Goal: Information Seeking & Learning: Learn about a topic

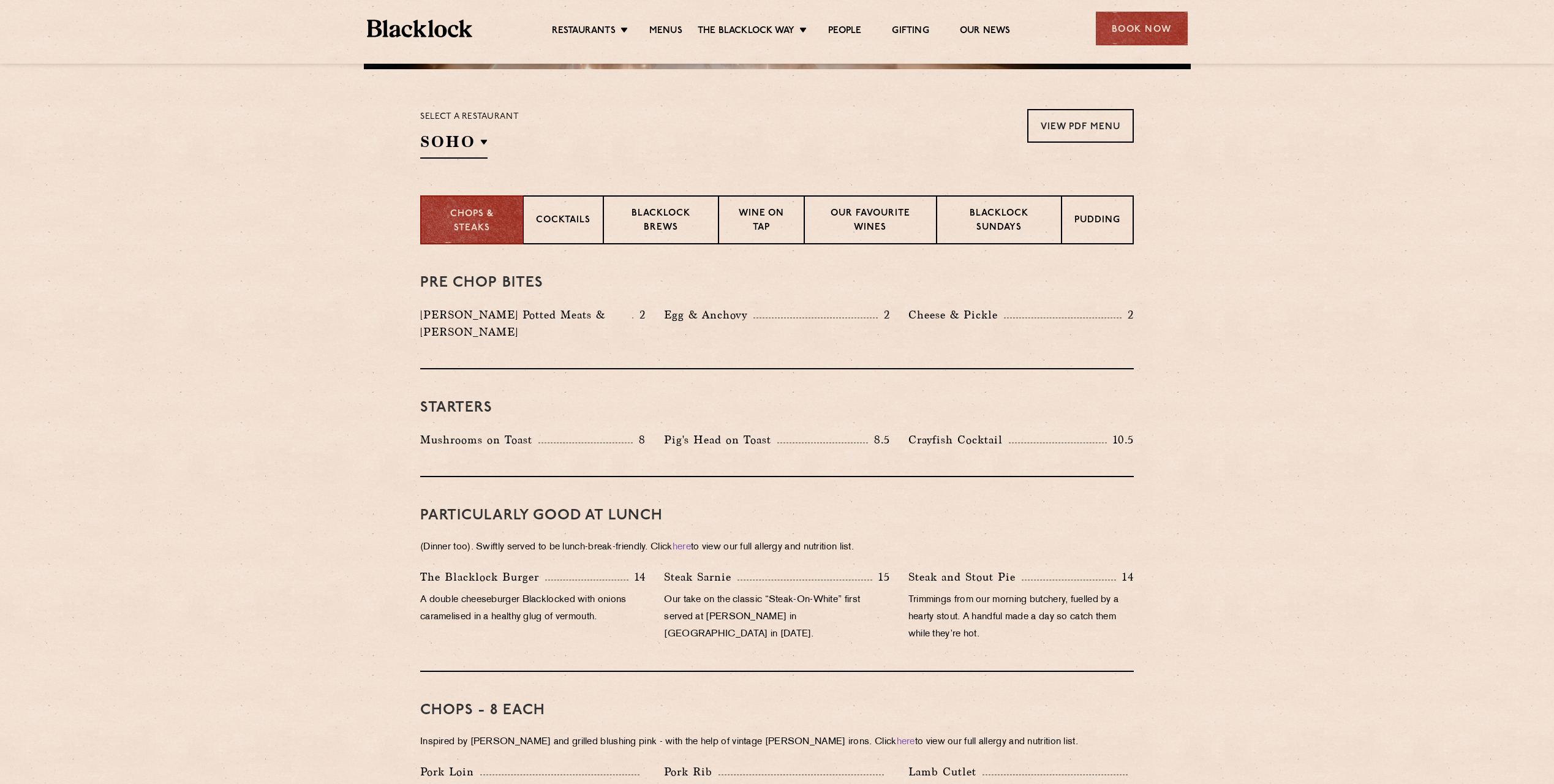
scroll to position [428, 0]
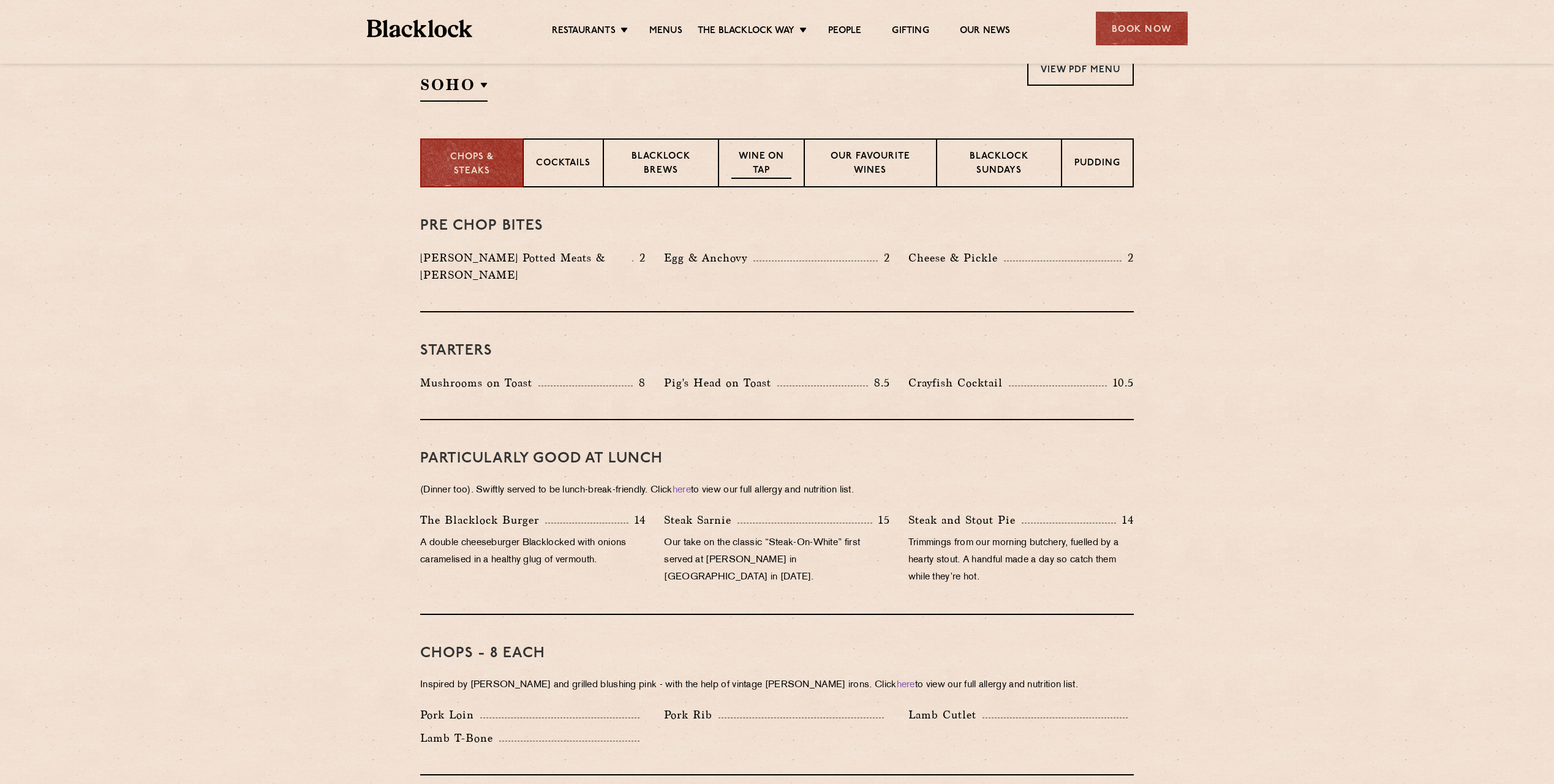
click at [775, 167] on p "Wine on Tap" at bounding box center [761, 164] width 60 height 29
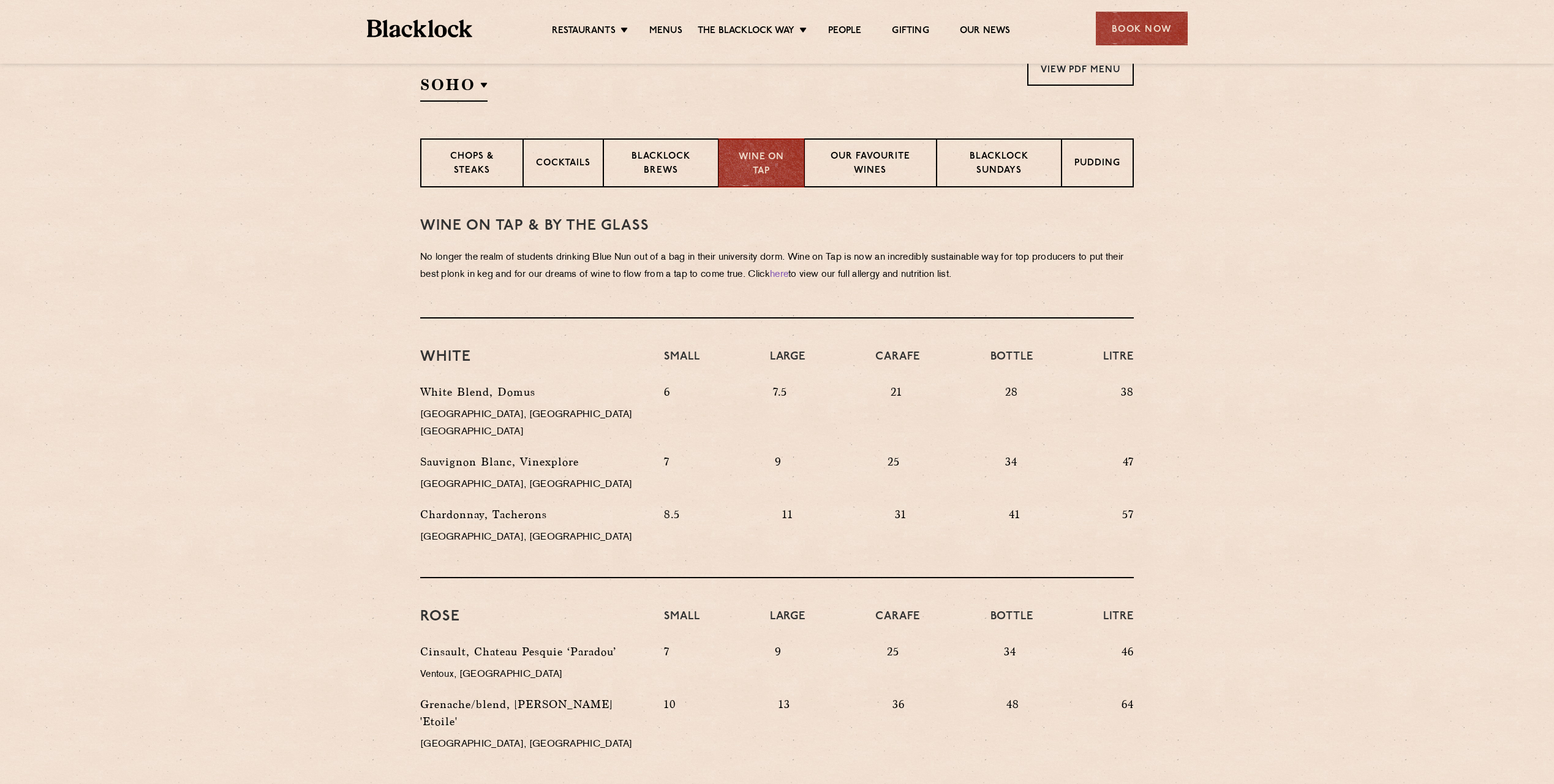
click at [1231, 350] on section "WINE on tap & by the glass No longer the realm of students drinking Blue Nun ou…" at bounding box center [777, 721] width 1554 height 1067
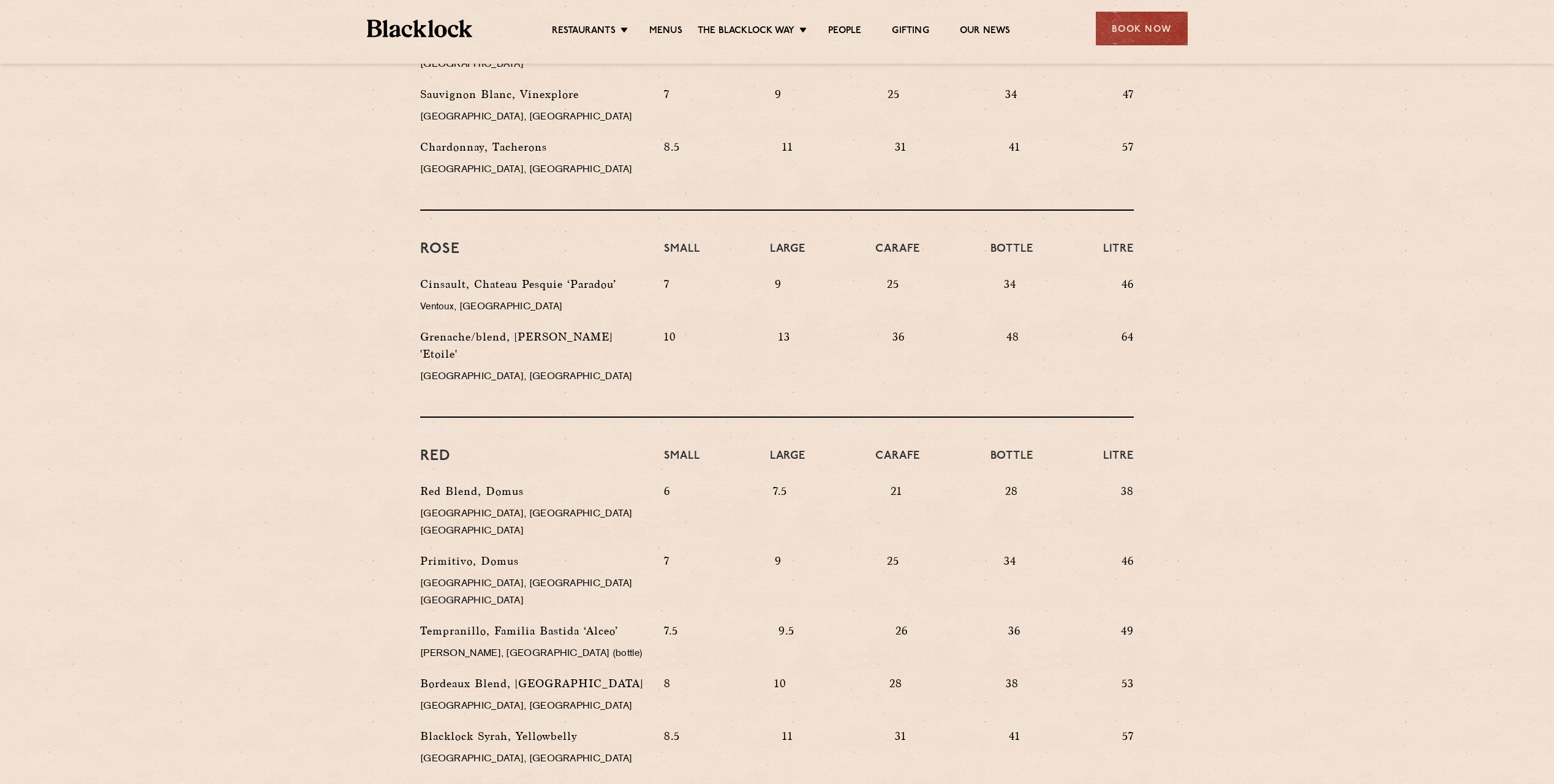
scroll to position [857, 0]
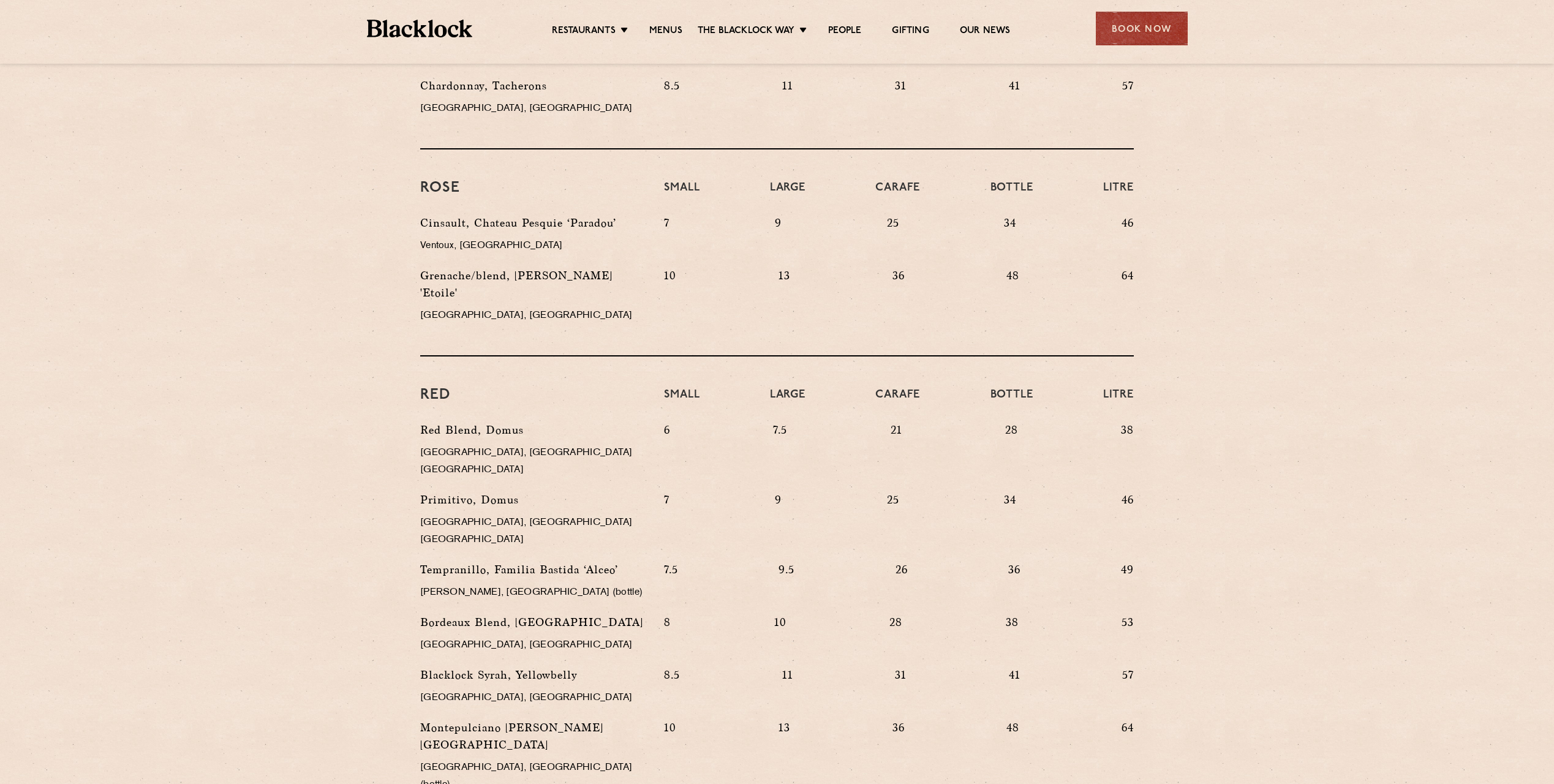
click at [1272, 373] on section "WINE on tap & by the glass No longer the realm of students drinking Blue Nun ou…" at bounding box center [777, 292] width 1554 height 1067
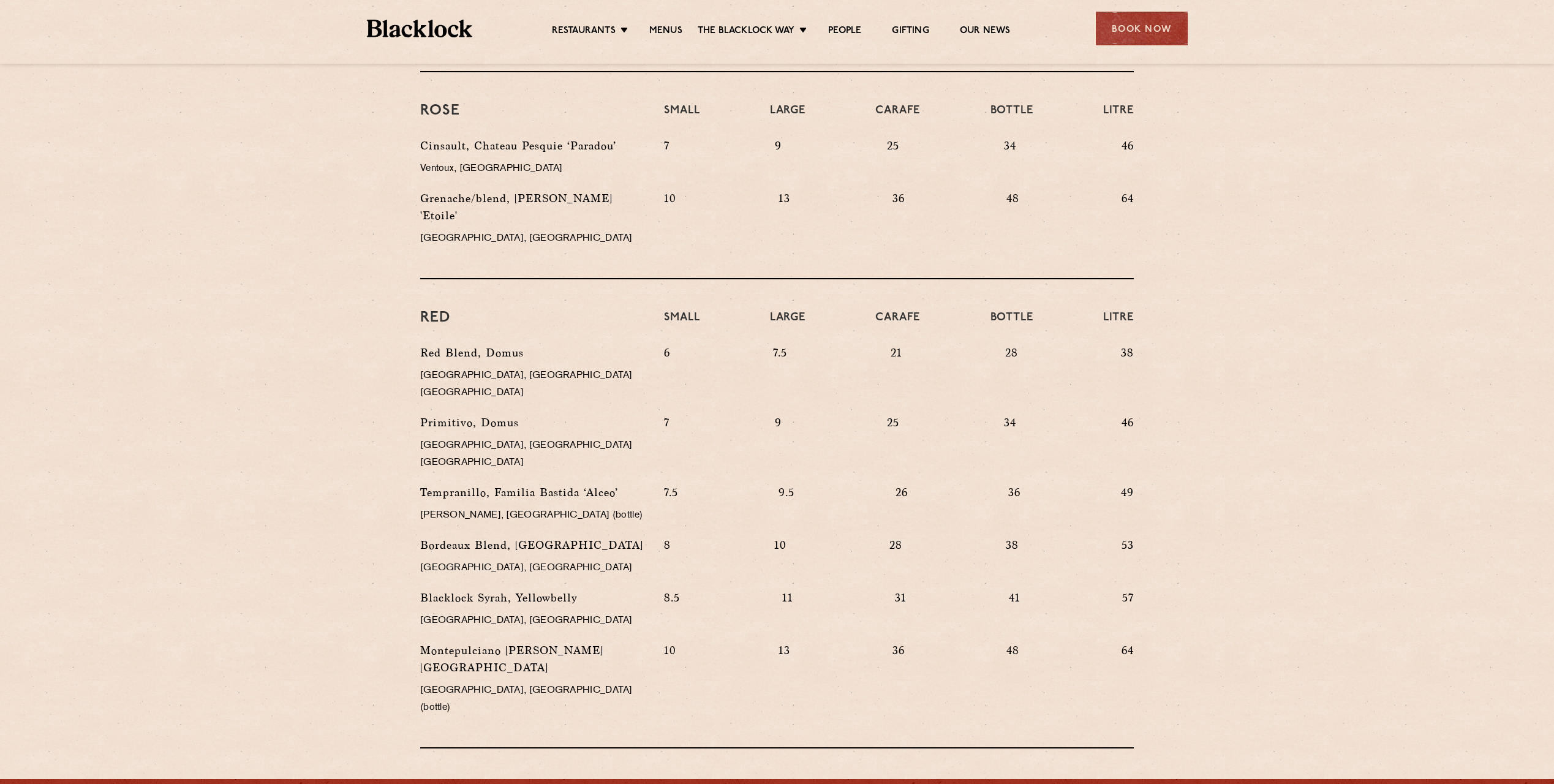
scroll to position [980, 0]
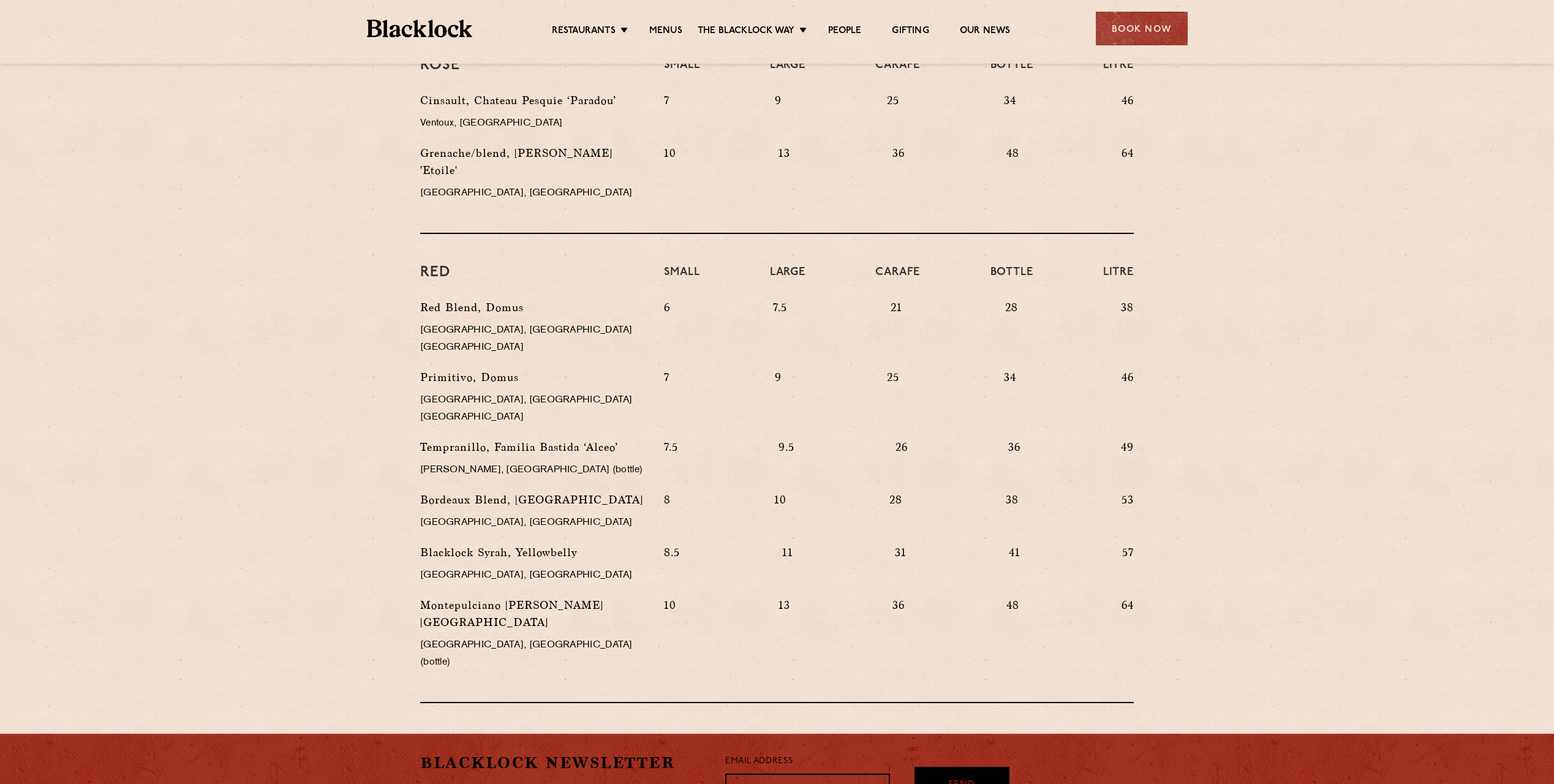
click at [1246, 421] on section "WINE on tap & by the glass No longer the realm of students drinking Blue Nun ou…" at bounding box center [777, 170] width 1554 height 1067
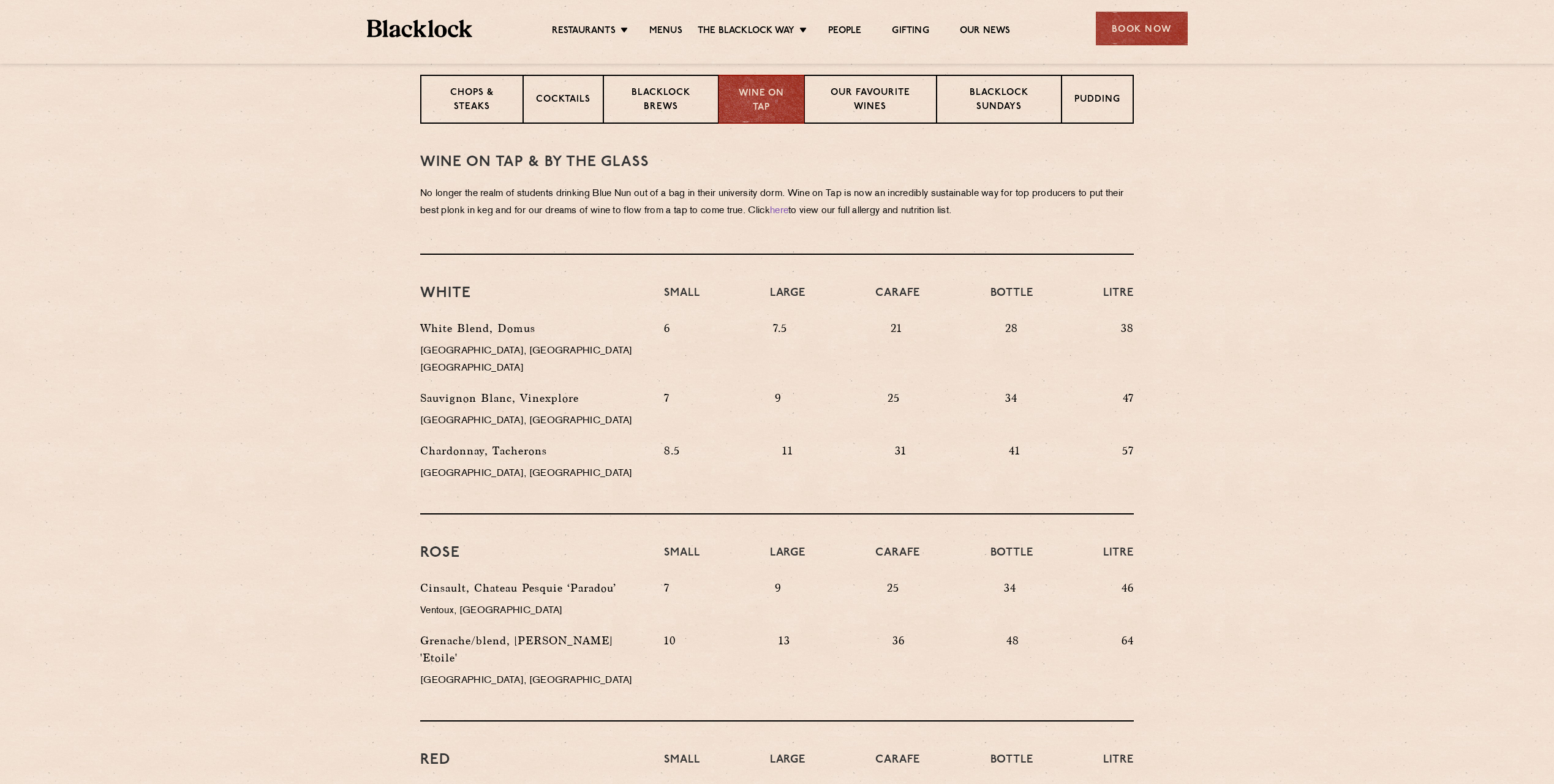
scroll to position [490, 0]
click at [862, 107] on p "Our favourite wines" at bounding box center [870, 103] width 106 height 29
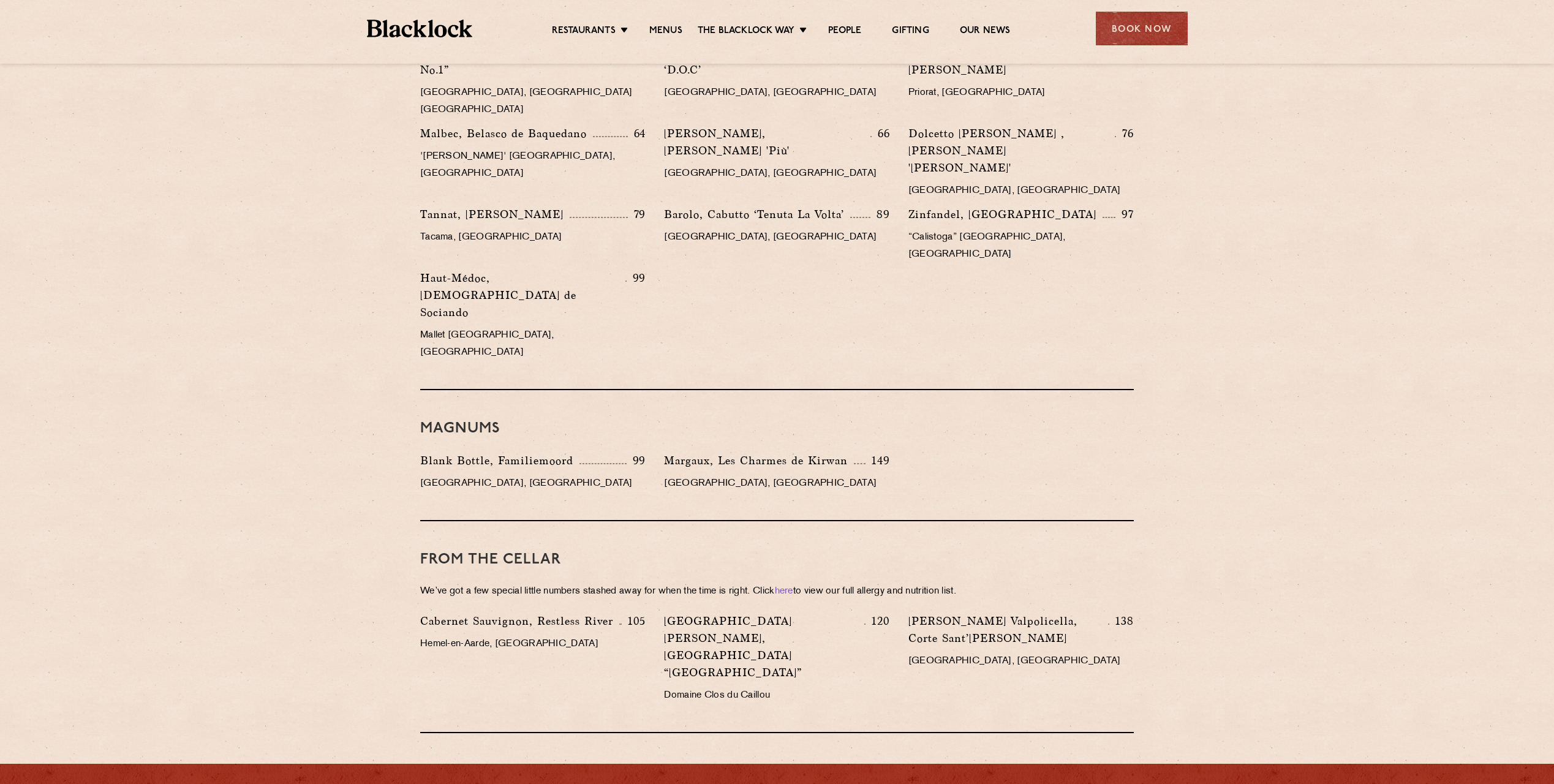
scroll to position [1960, 0]
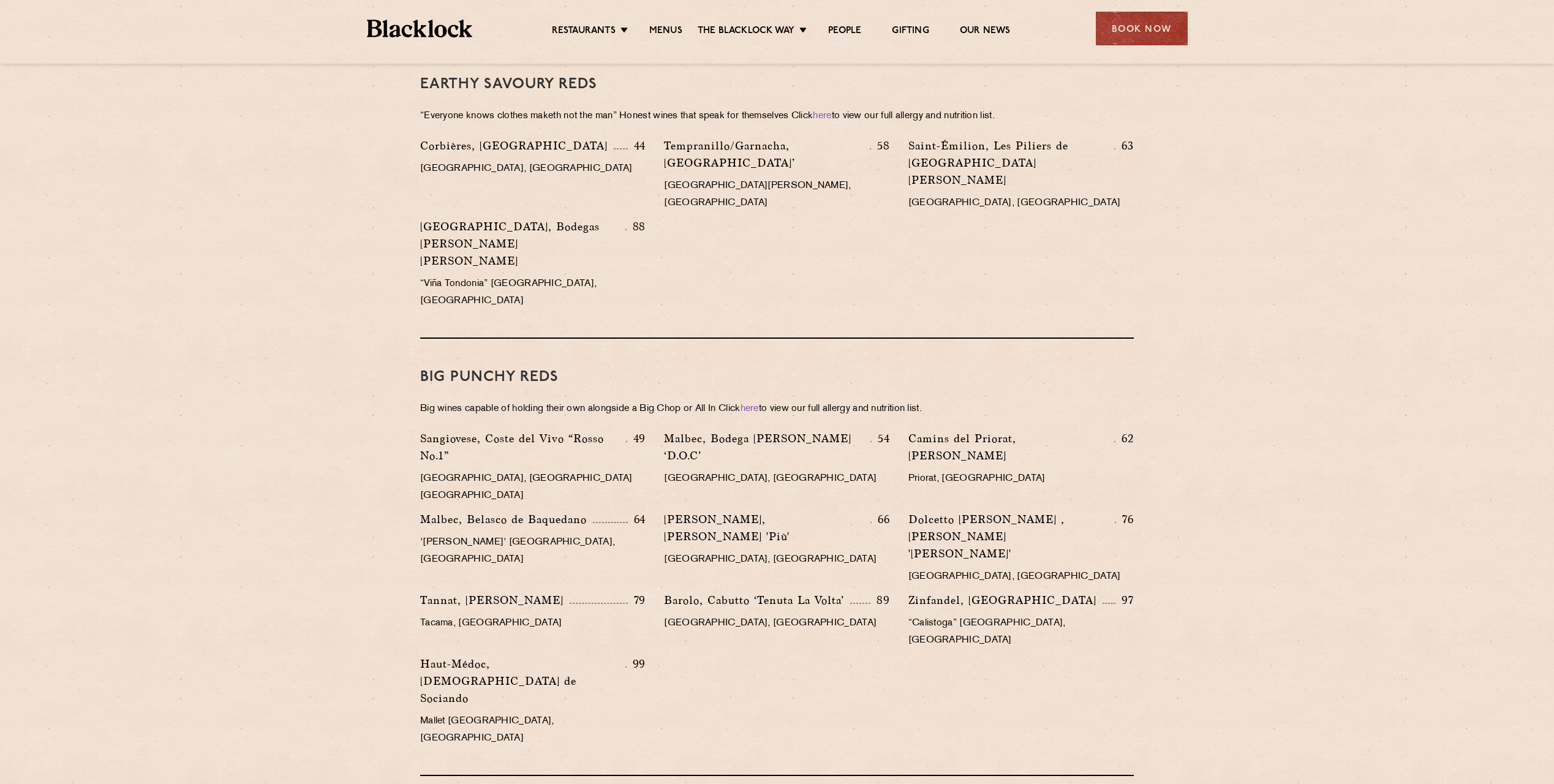
scroll to position [1531, 0]
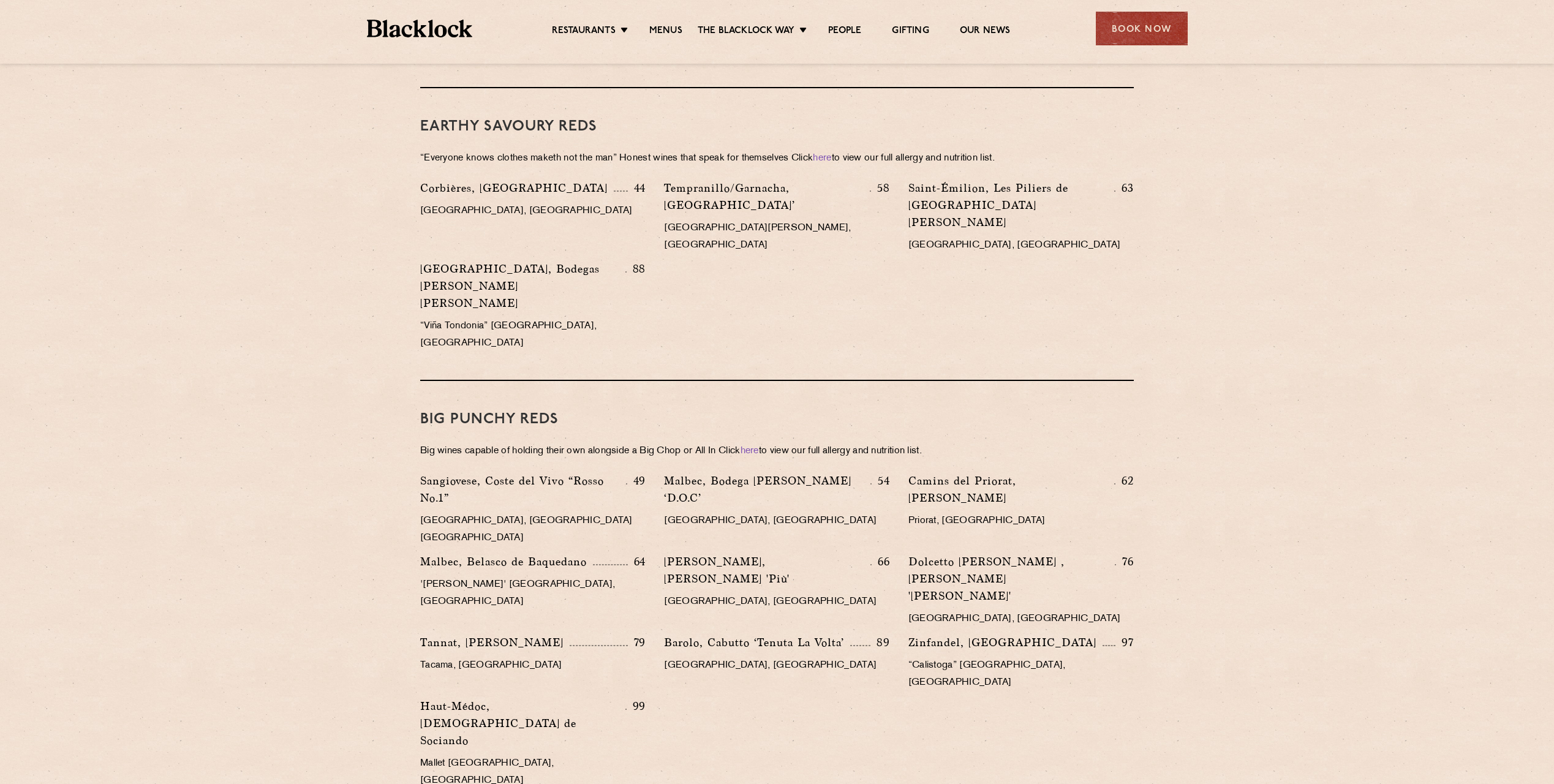
click at [1281, 377] on section "Our Favourite Wines We’re not ones for a Fine Wine or Reserve List so here are …" at bounding box center [777, 123] width 1554 height 2076
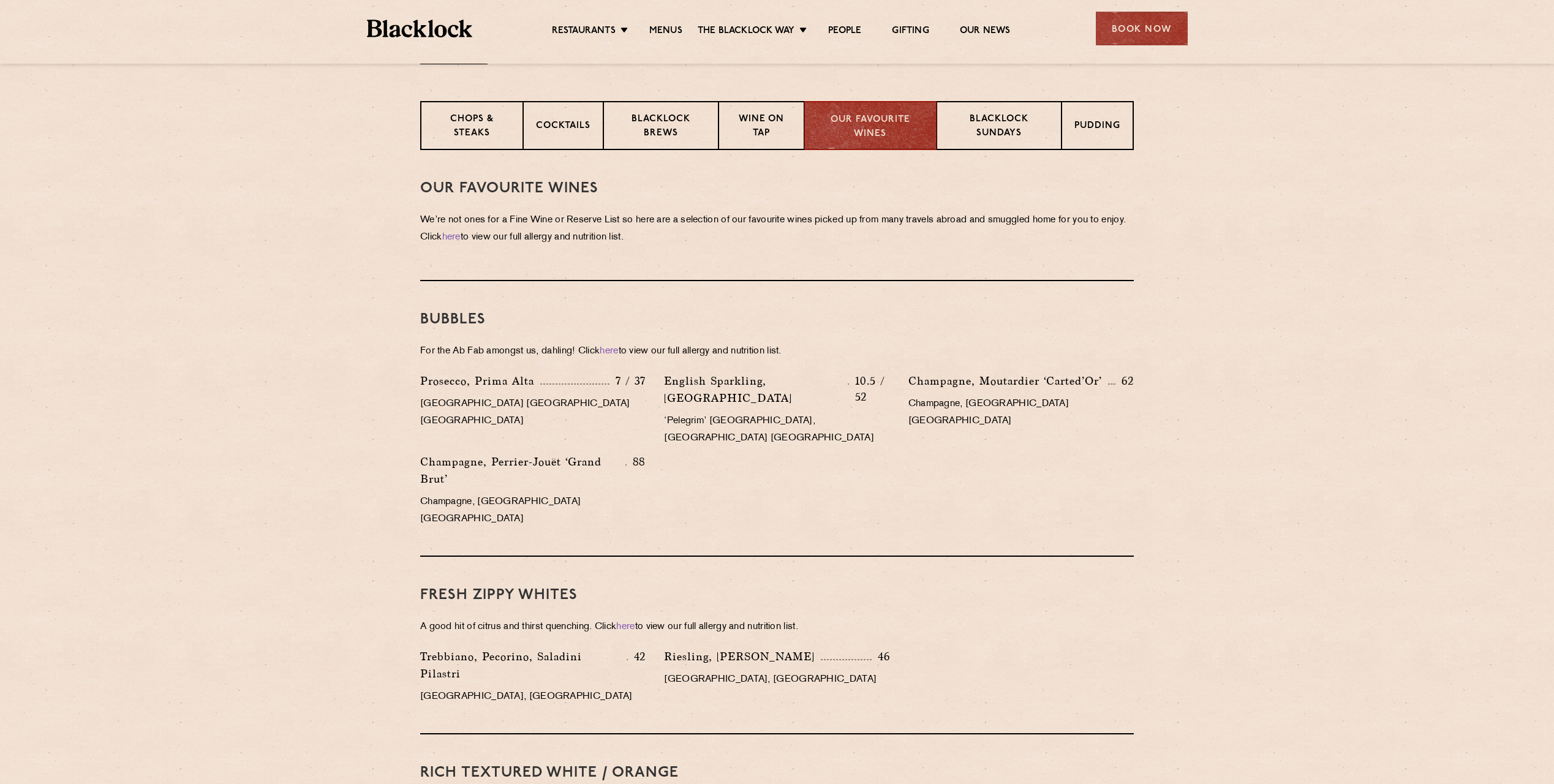
scroll to position [428, 0]
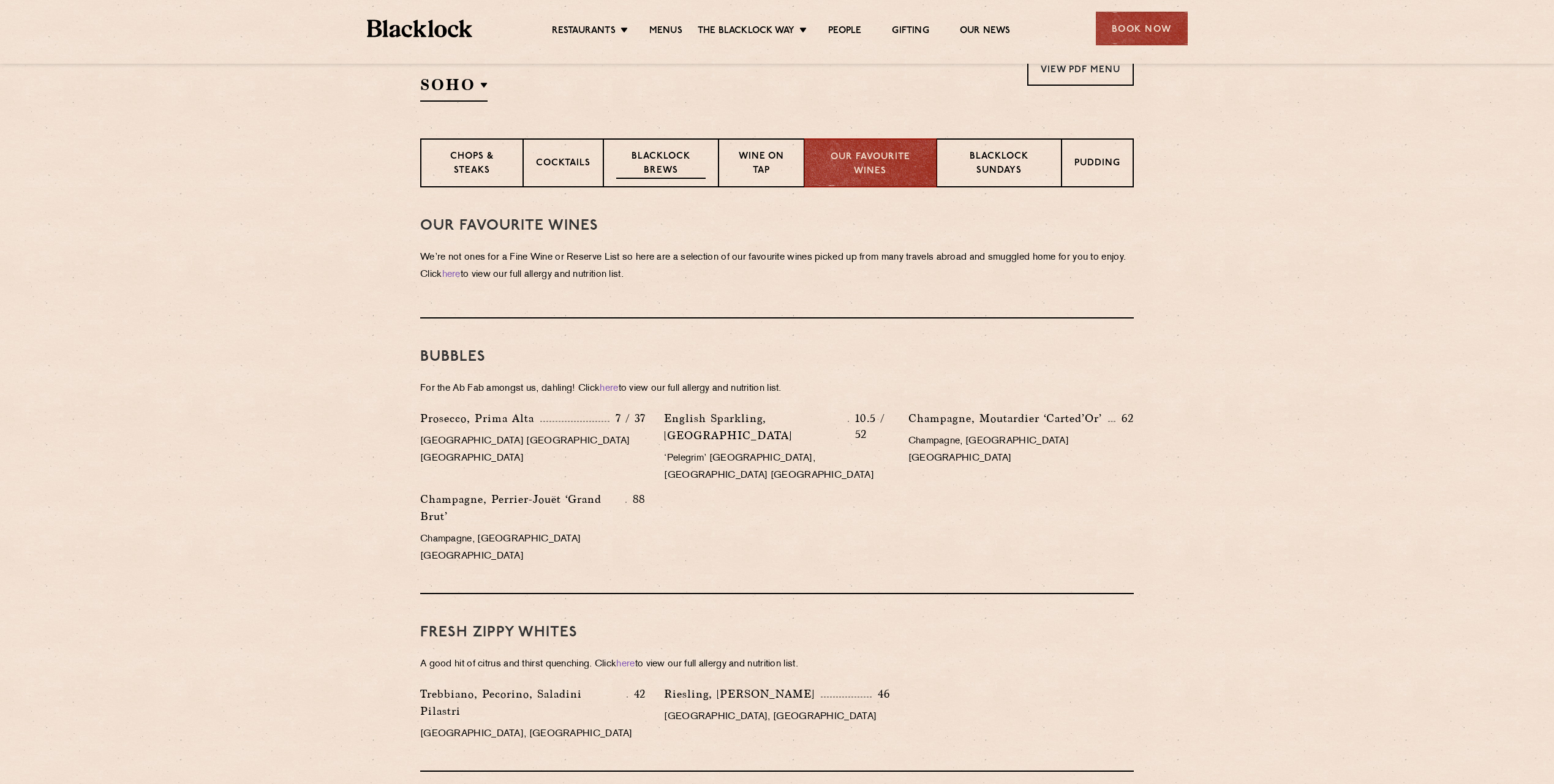
click at [677, 167] on p "Blacklock Brews" at bounding box center [660, 164] width 89 height 29
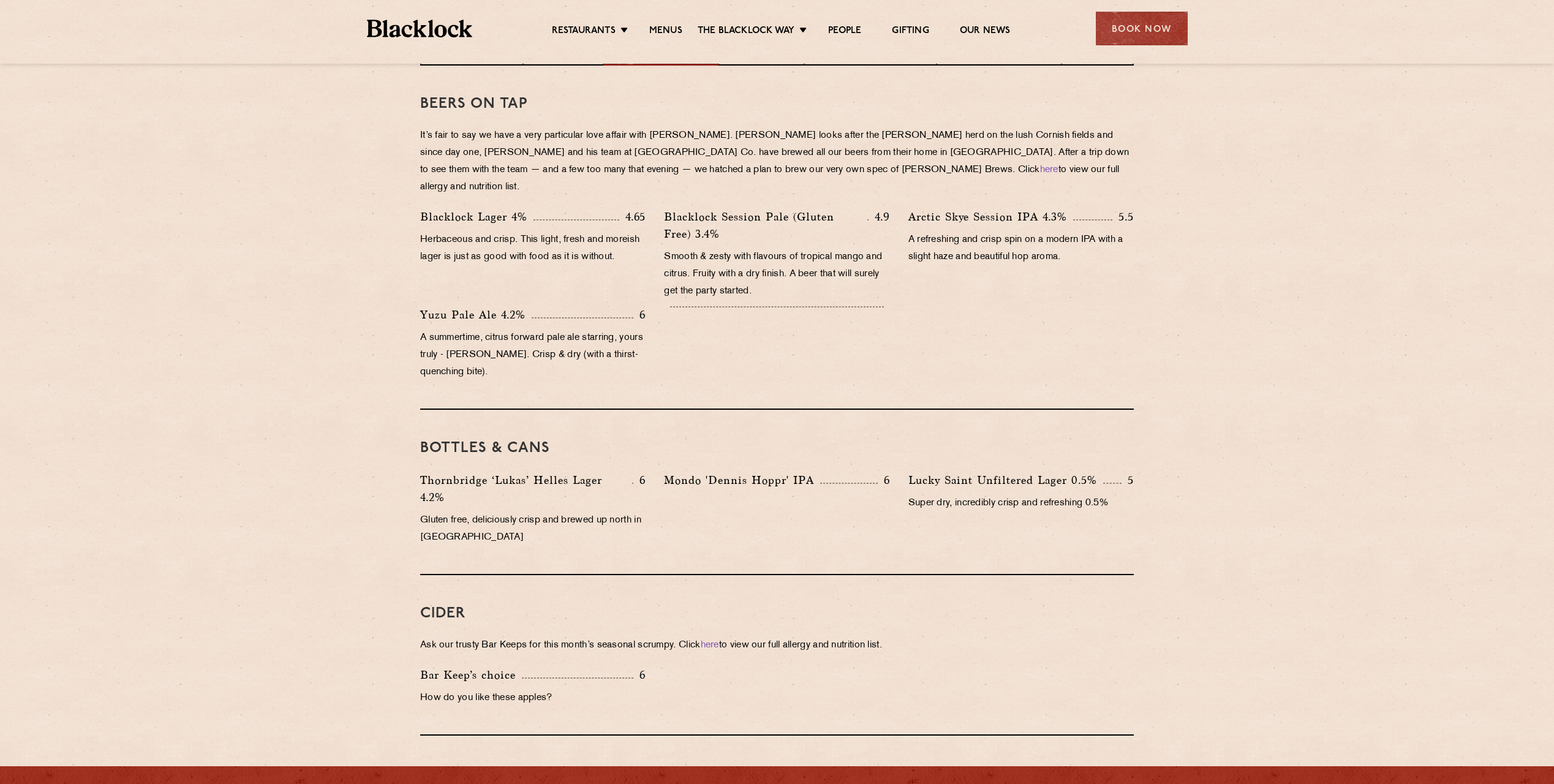
scroll to position [551, 0]
click at [1298, 358] on section "Beers on tap It’s fair to say we have a very particular love affair with [PERSO…" at bounding box center [777, 399] width 1554 height 670
click at [1298, 357] on section "Beers on tap It’s fair to say we have a very particular love affair with [PERSO…" at bounding box center [777, 399] width 1554 height 670
click at [1328, 435] on section "Beers on tap It’s fair to say we have a very particular love affair with [PERSO…" at bounding box center [777, 399] width 1554 height 670
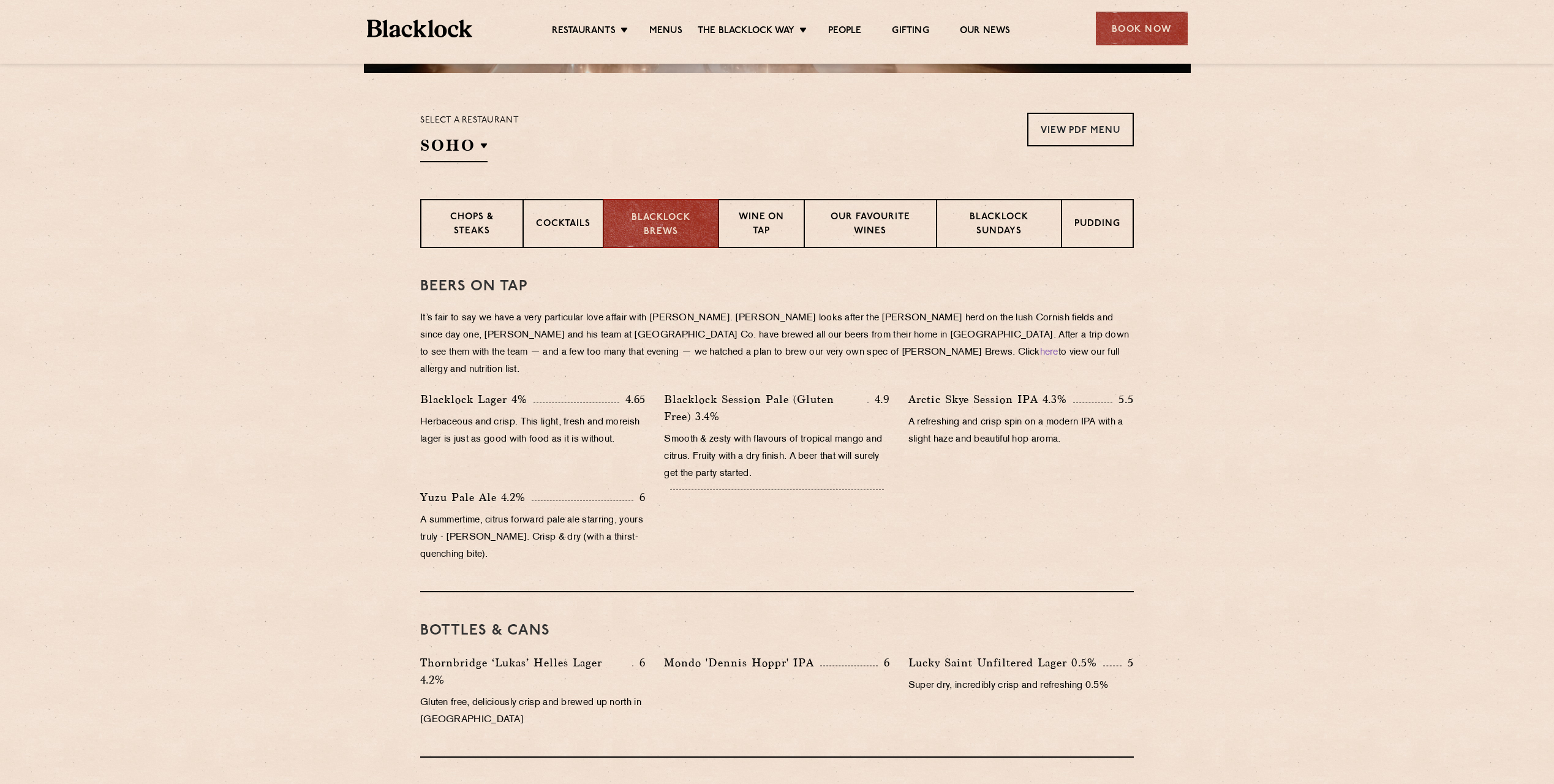
scroll to position [367, 0]
click at [547, 233] on div "Cocktails" at bounding box center [563, 224] width 80 height 49
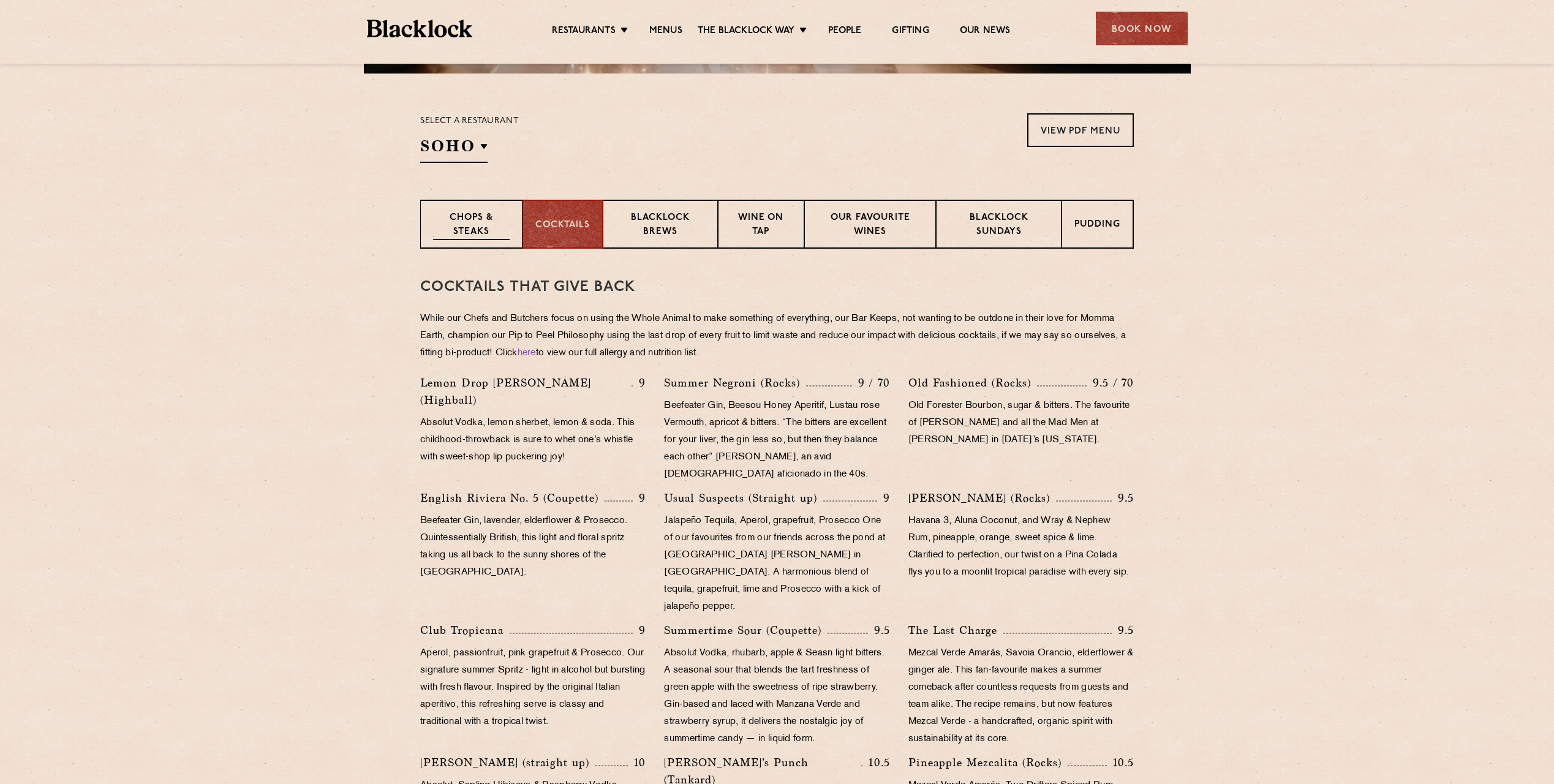
click at [485, 230] on p "Chops & Steaks" at bounding box center [471, 226] width 76 height 29
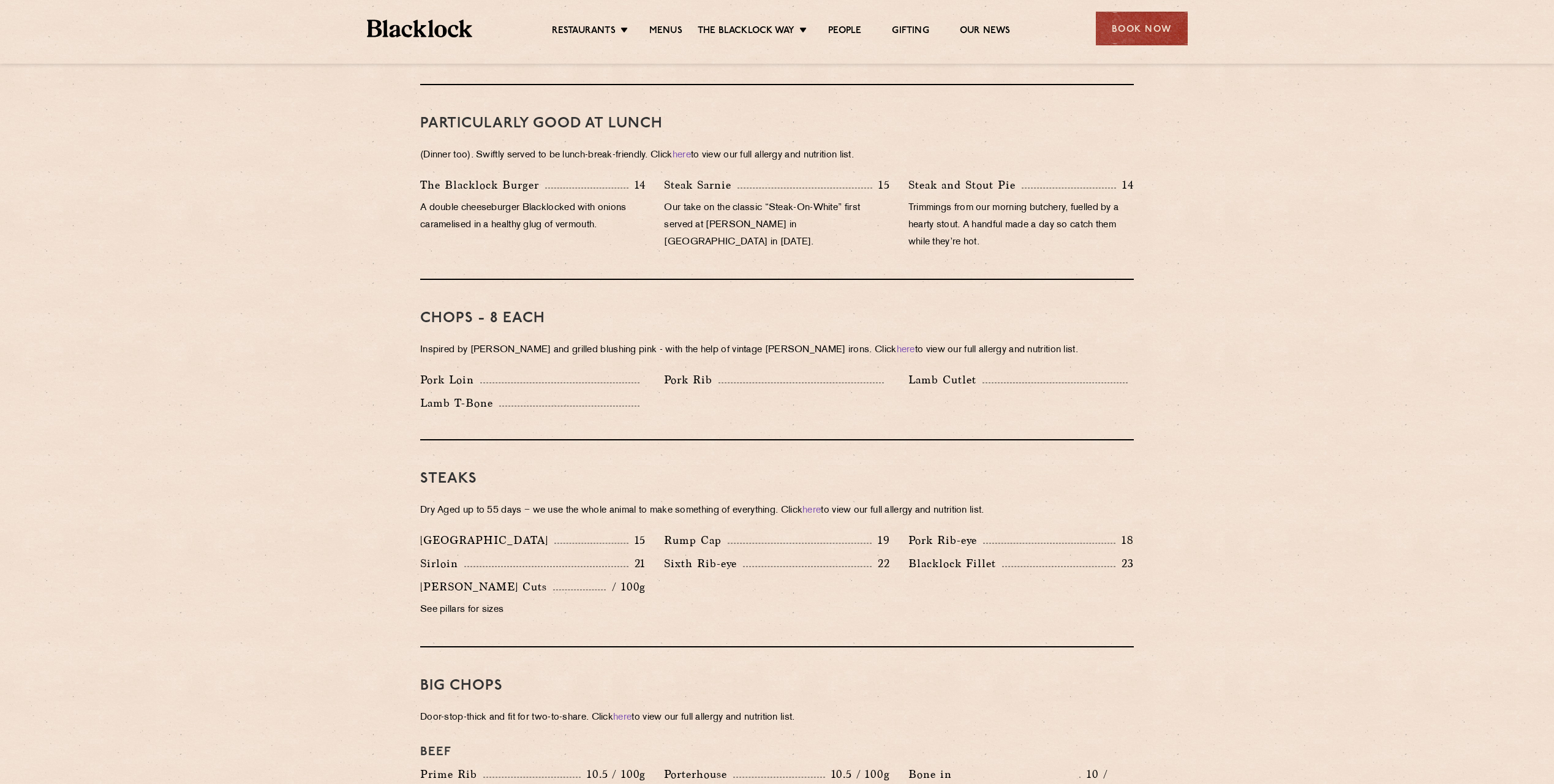
scroll to position [797, 0]
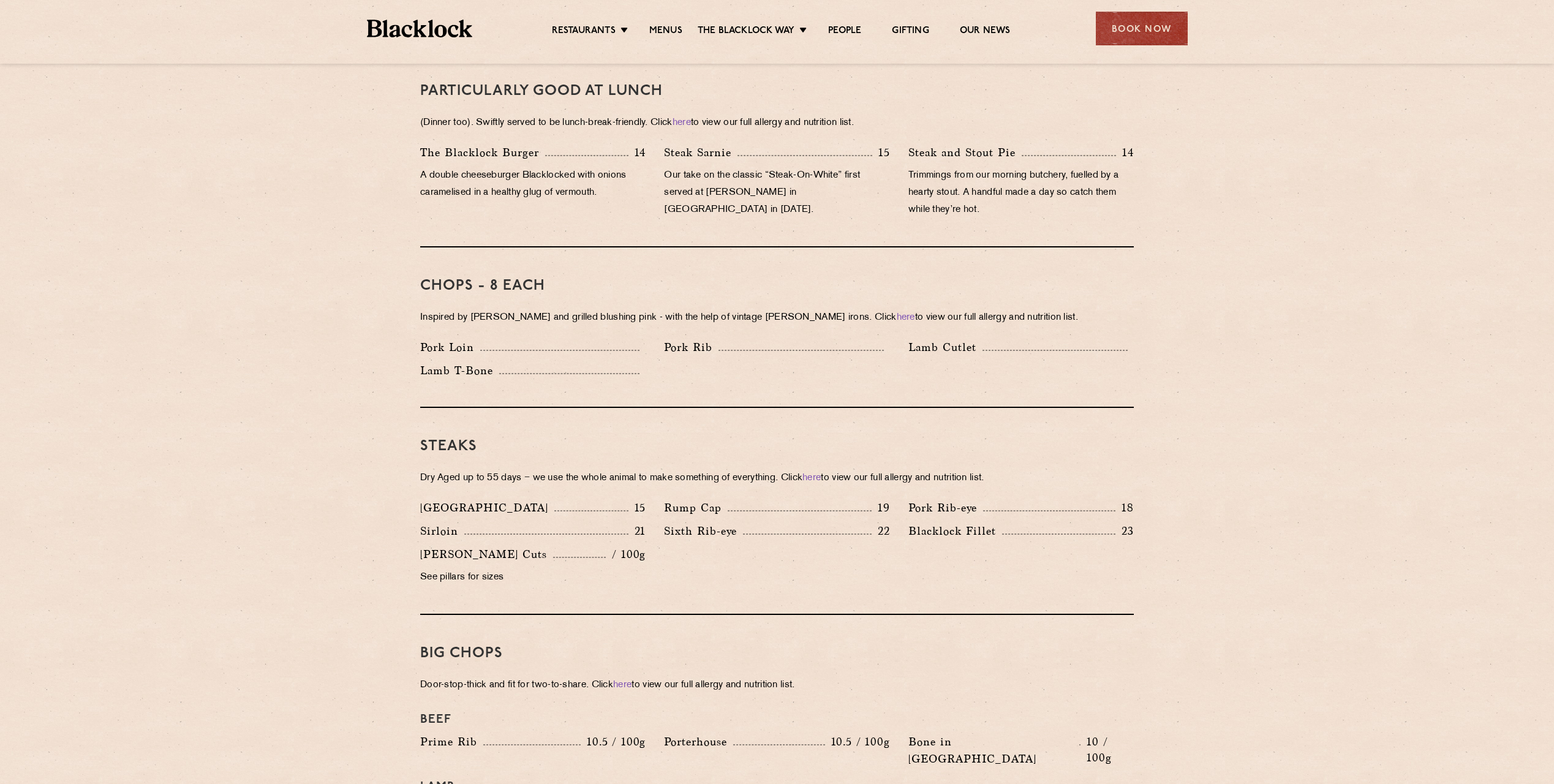
click at [1309, 400] on section "Pre Chop Bites [PERSON_NAME] Potted Meats & Kimchi 2 Egg & Anchovy 2 Cheese & P…" at bounding box center [777, 701] width 1554 height 1762
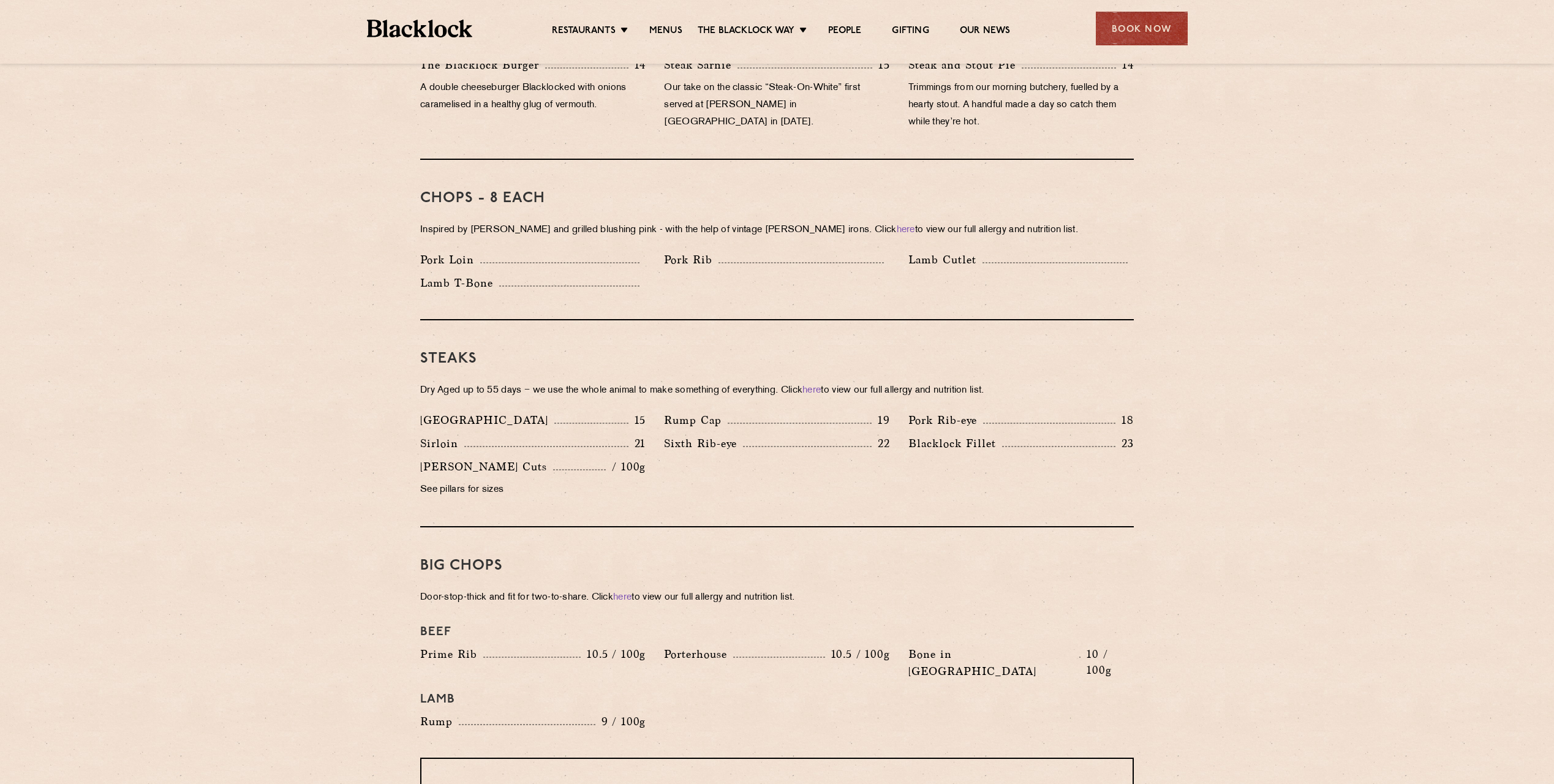
scroll to position [918, 0]
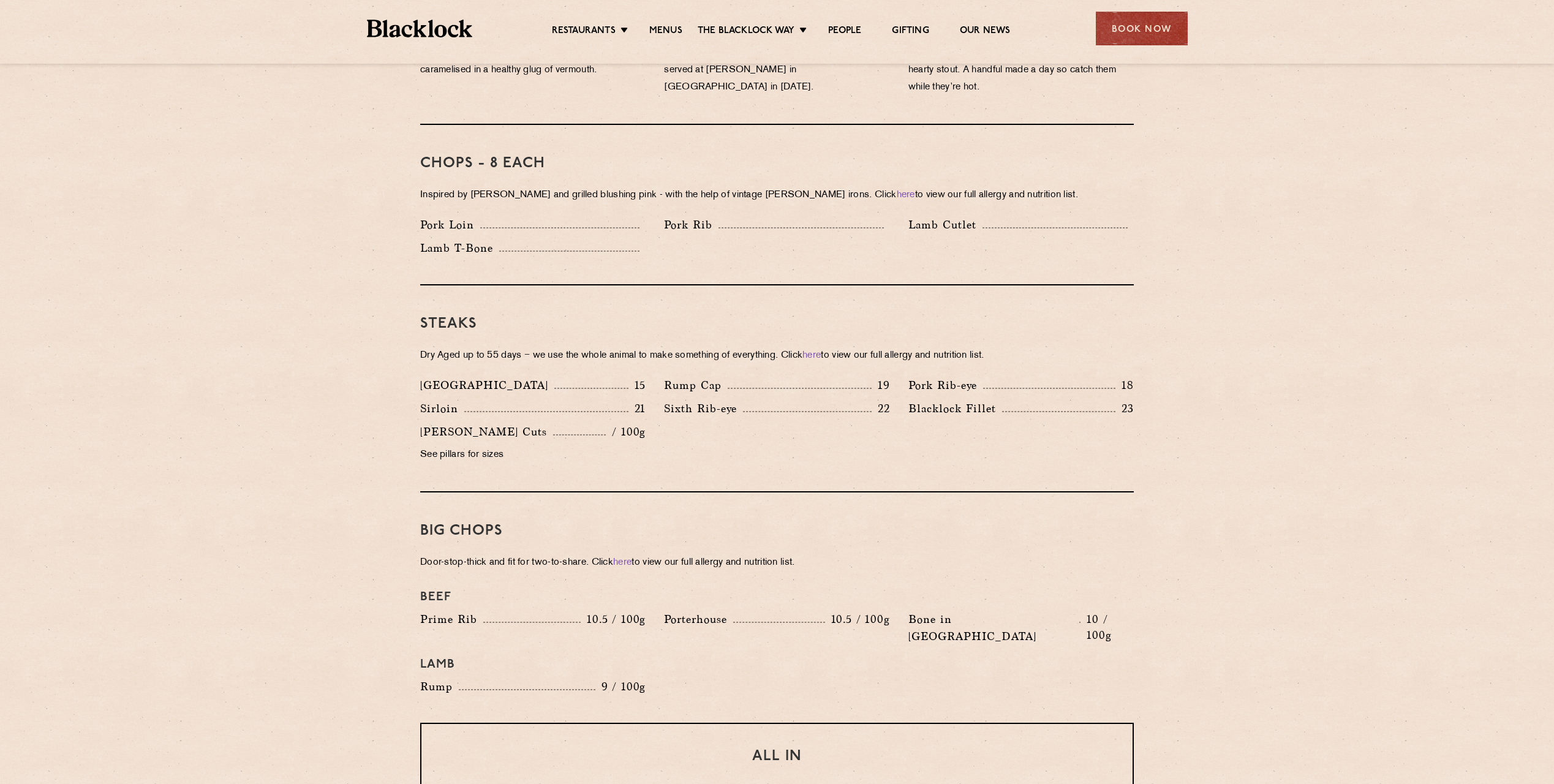
click at [1291, 403] on section "Pre Chop Bites [PERSON_NAME] Potted Meats & Kimchi 2 Egg & Anchovy 2 Cheese & P…" at bounding box center [777, 578] width 1554 height 1762
click at [820, 351] on link "here" at bounding box center [811, 356] width 18 height 10
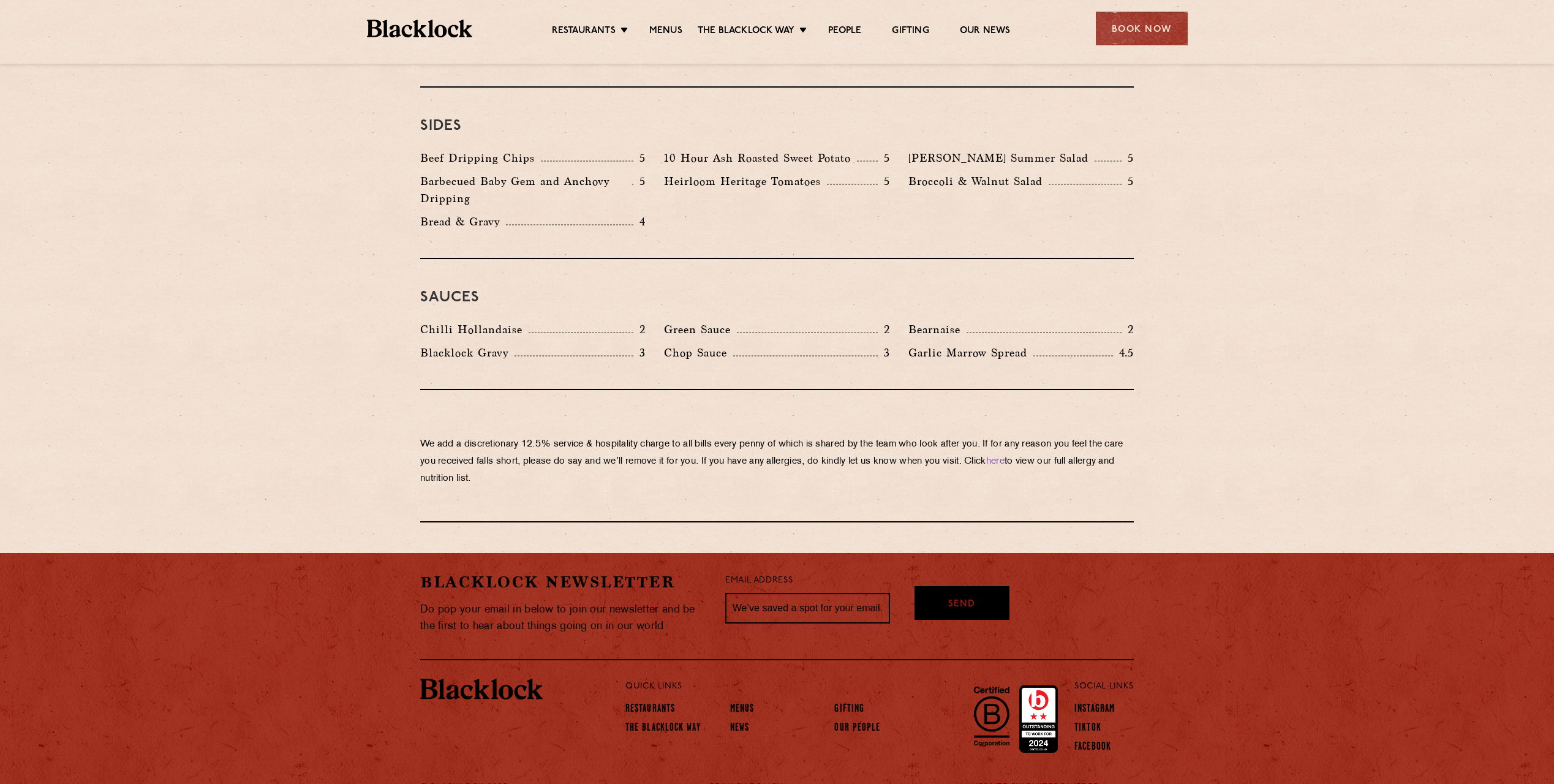
scroll to position [1857, 0]
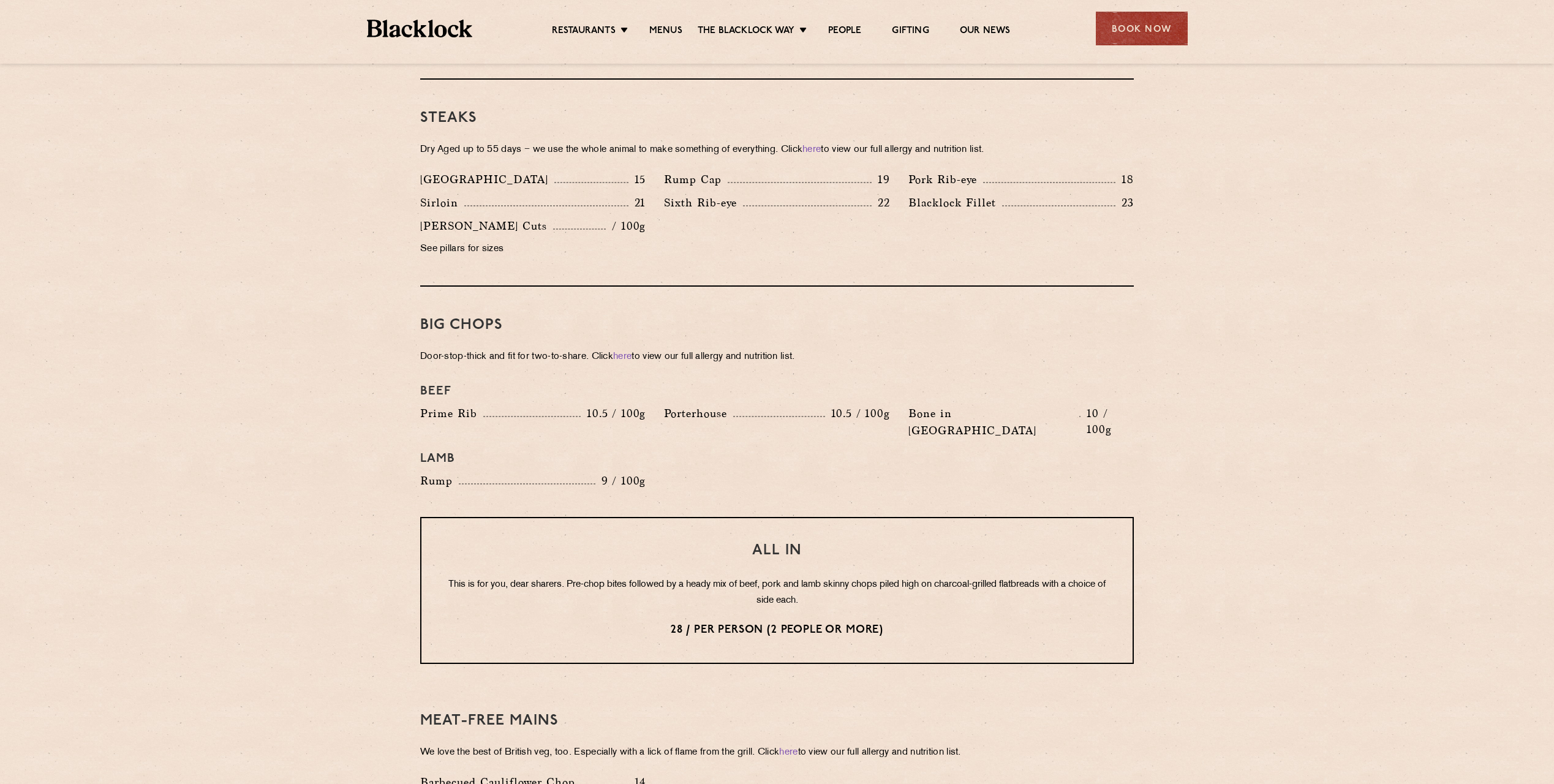
scroll to position [1122, 0]
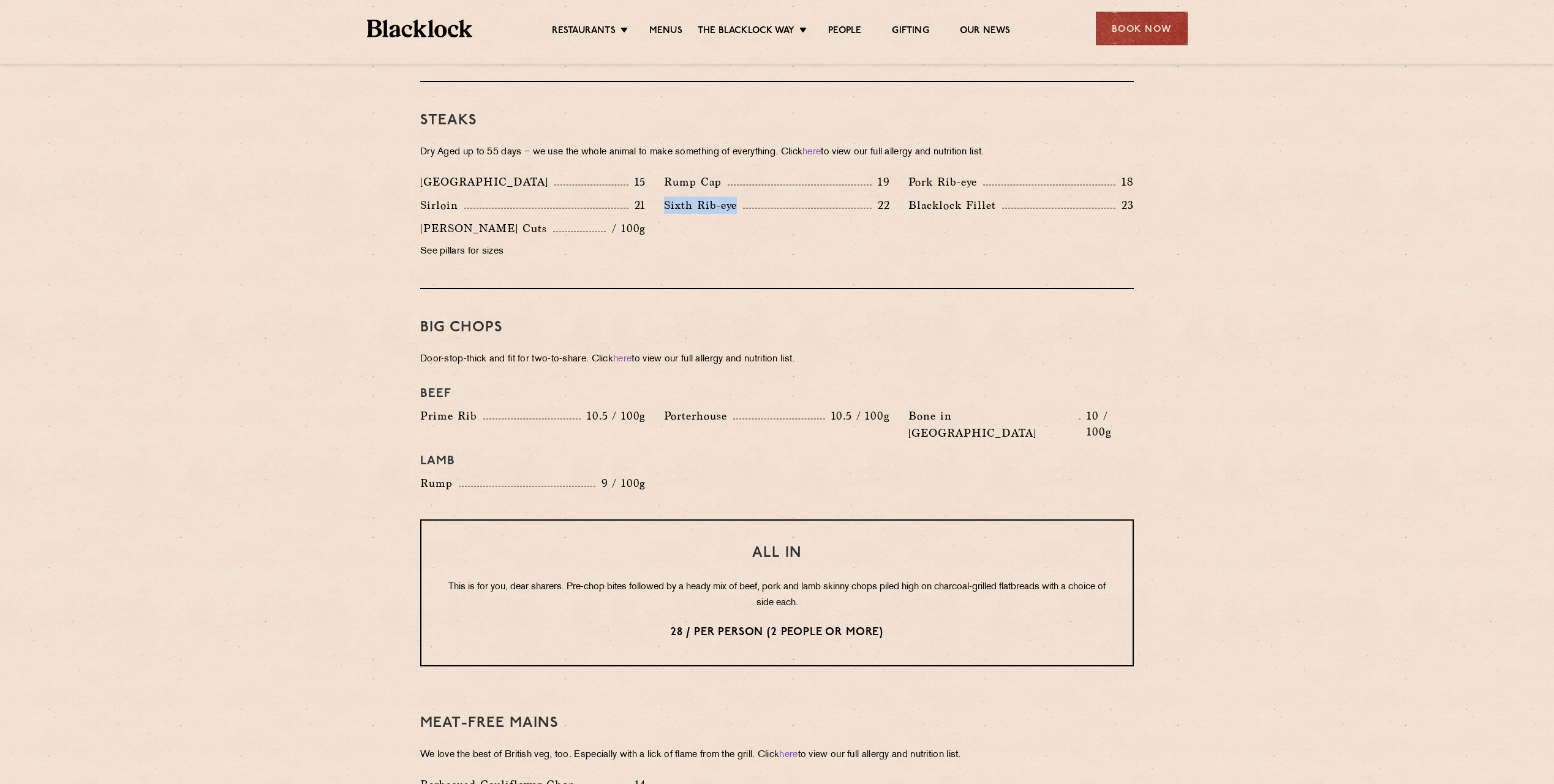
drag, startPoint x: 664, startPoint y: 188, endPoint x: 735, endPoint y: 189, distance: 71.0
click at [735, 196] on p "Sixth Rib-eye" at bounding box center [704, 205] width 79 height 17
copy p "Sixth Rib-eye"
